Goal: Information Seeking & Learning: Learn about a topic

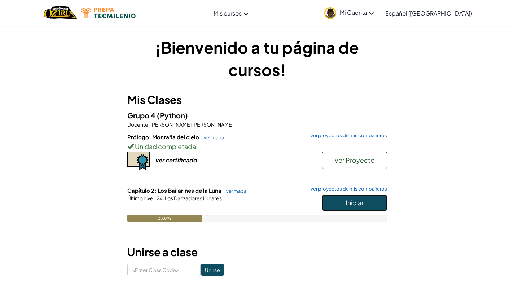
click at [358, 204] on span "Iniciar" at bounding box center [354, 202] width 18 height 8
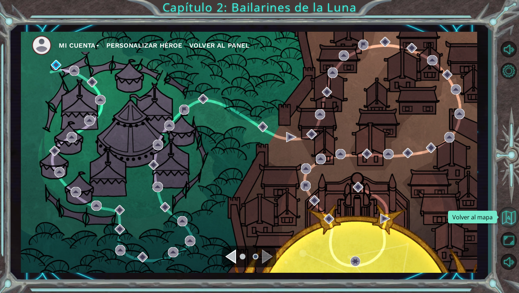
click at [508, 221] on button "Volver al mapa" at bounding box center [508, 217] width 21 height 21
